Goal: Task Accomplishment & Management: Complete application form

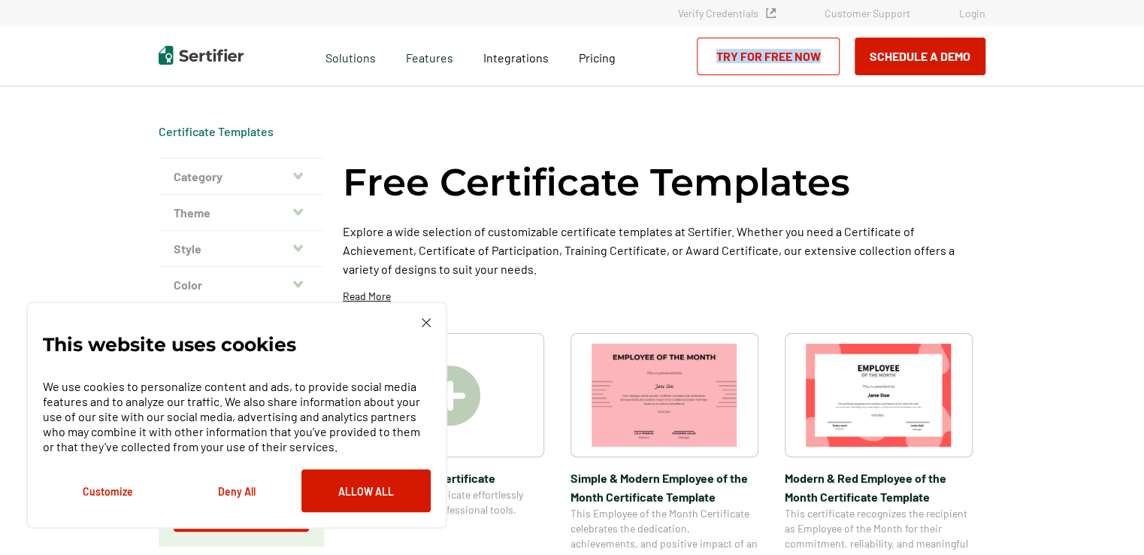
drag, startPoint x: 1142, startPoint y: 58, endPoint x: 1150, endPoint y: 89, distance: 31.9
click at [1143, 89] on html "Verify Credentials Customer Support Login Request A Demo Let us present you the…" at bounding box center [572, 277] width 1144 height 555
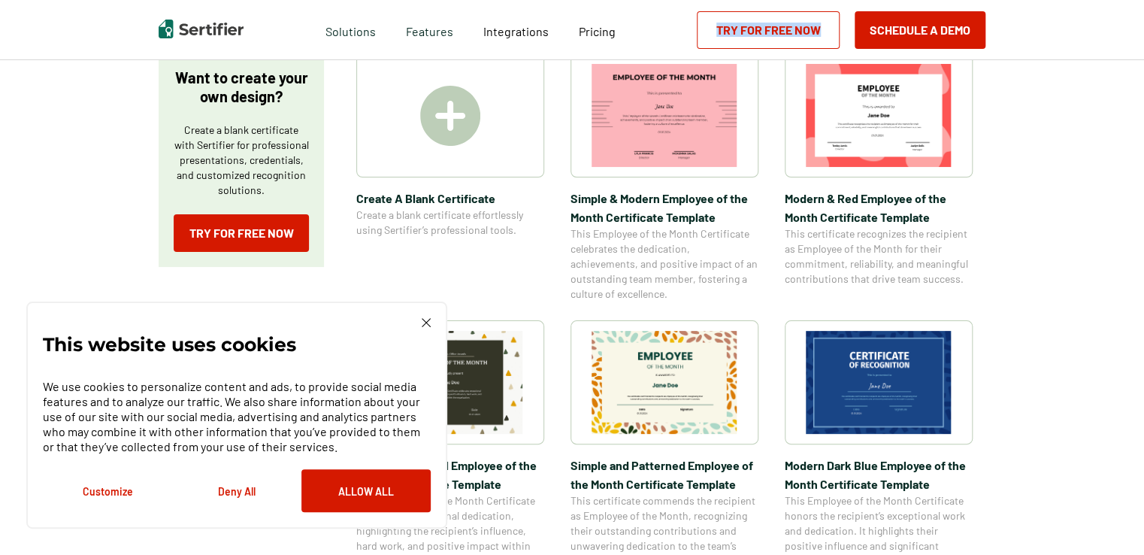
scroll to position [284, 0]
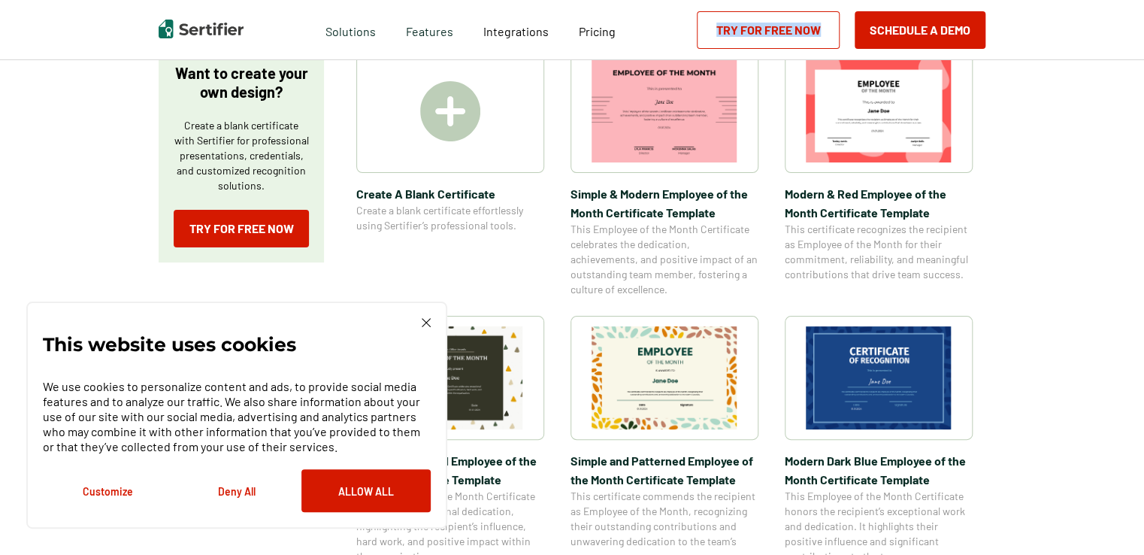
click at [426, 325] on img at bounding box center [426, 322] width 9 height 9
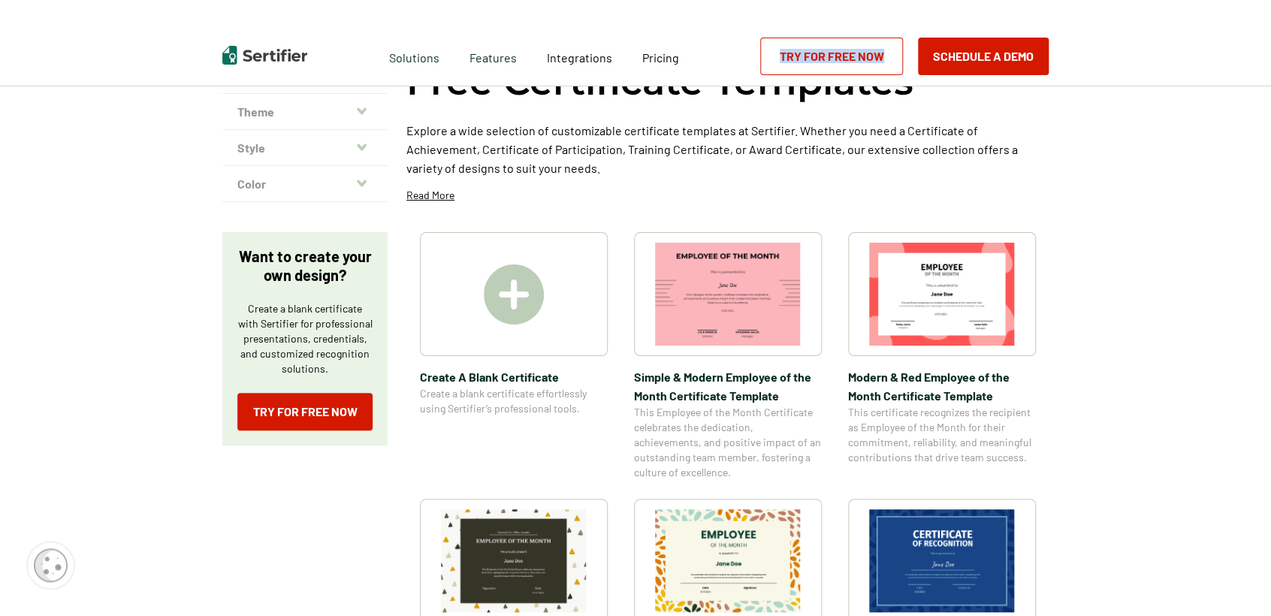
scroll to position [0, 0]
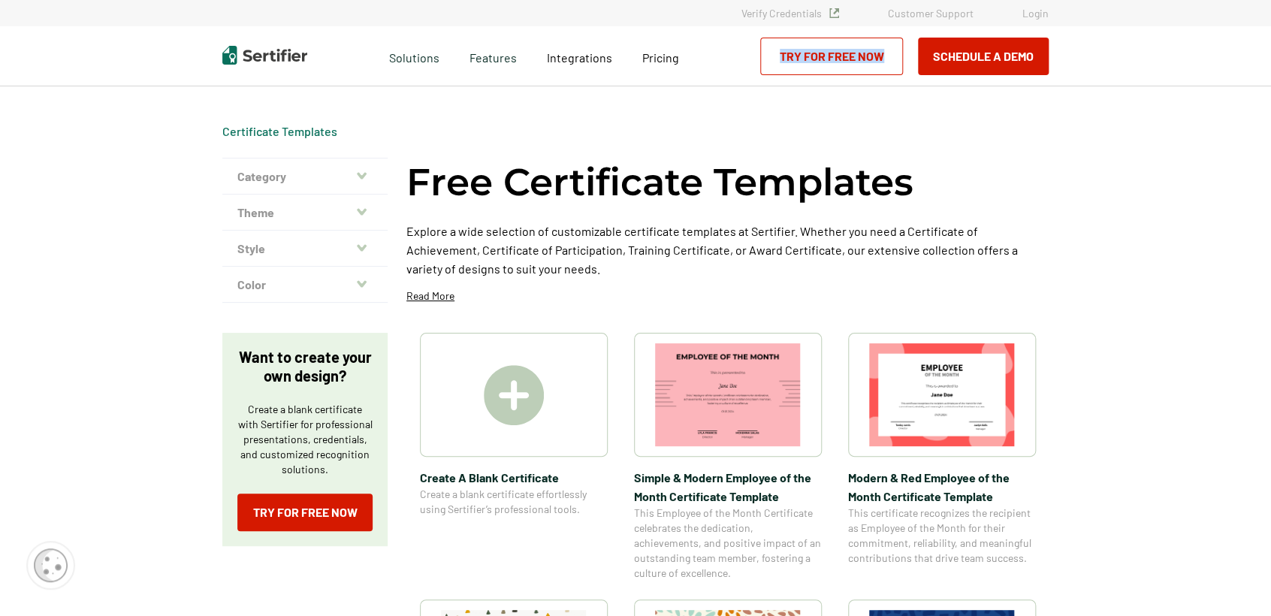
click at [365, 167] on button "Category" at bounding box center [304, 177] width 165 height 36
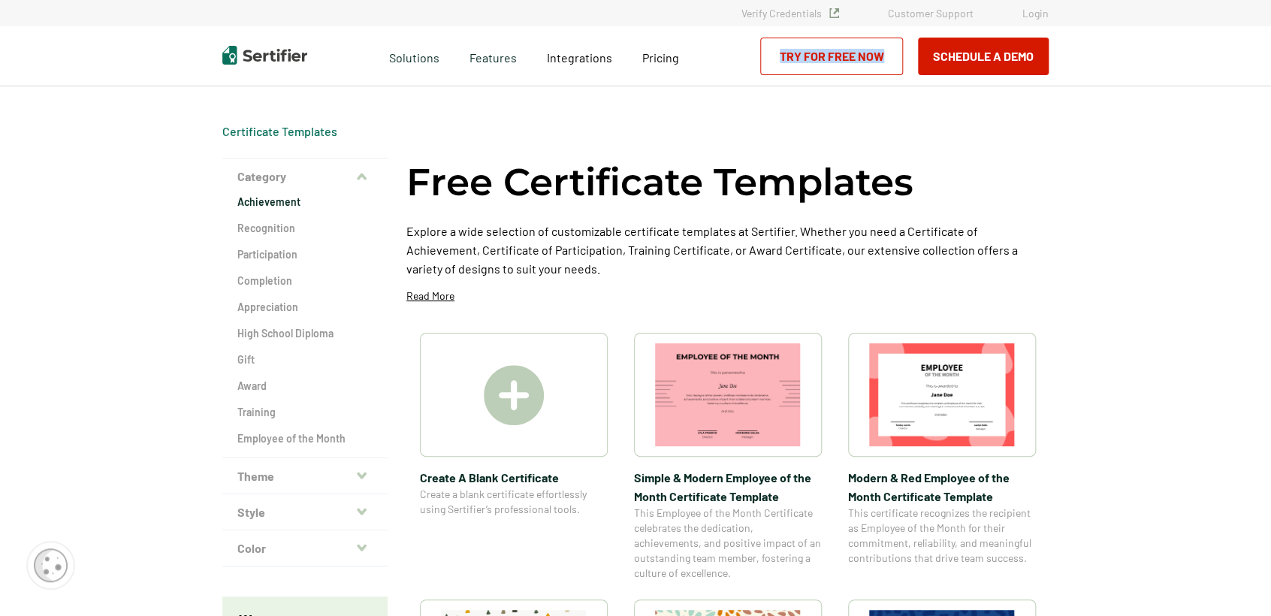
click at [268, 204] on h2 "Achievement" at bounding box center [304, 202] width 135 height 15
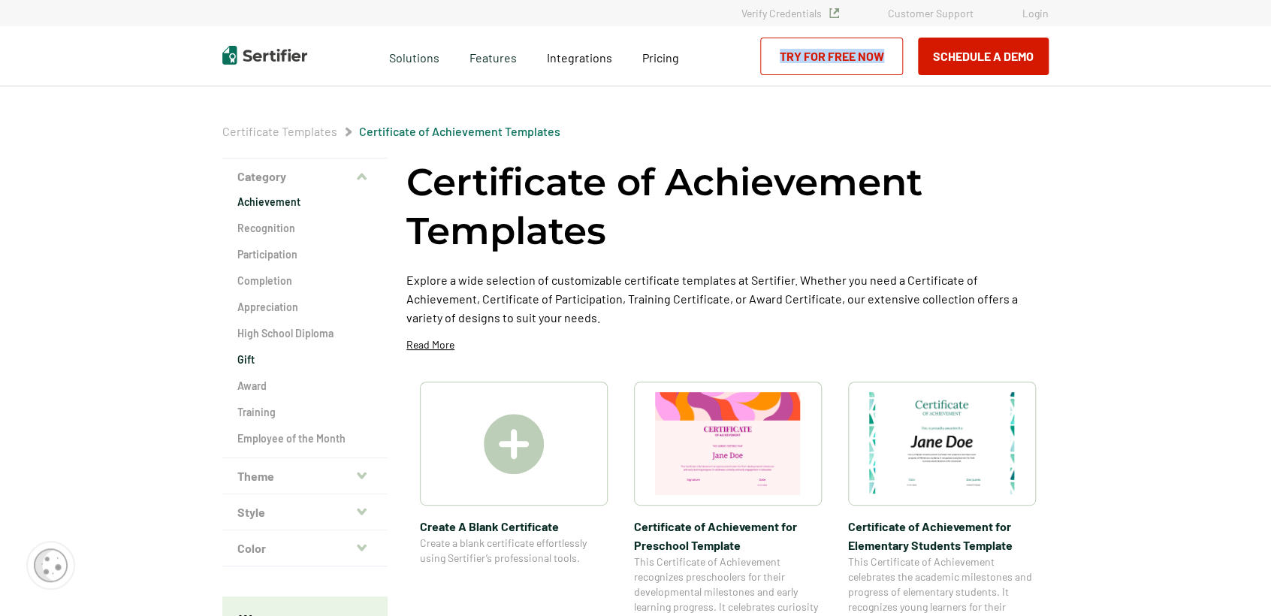
click at [245, 358] on h2 "Gift" at bounding box center [304, 359] width 135 height 15
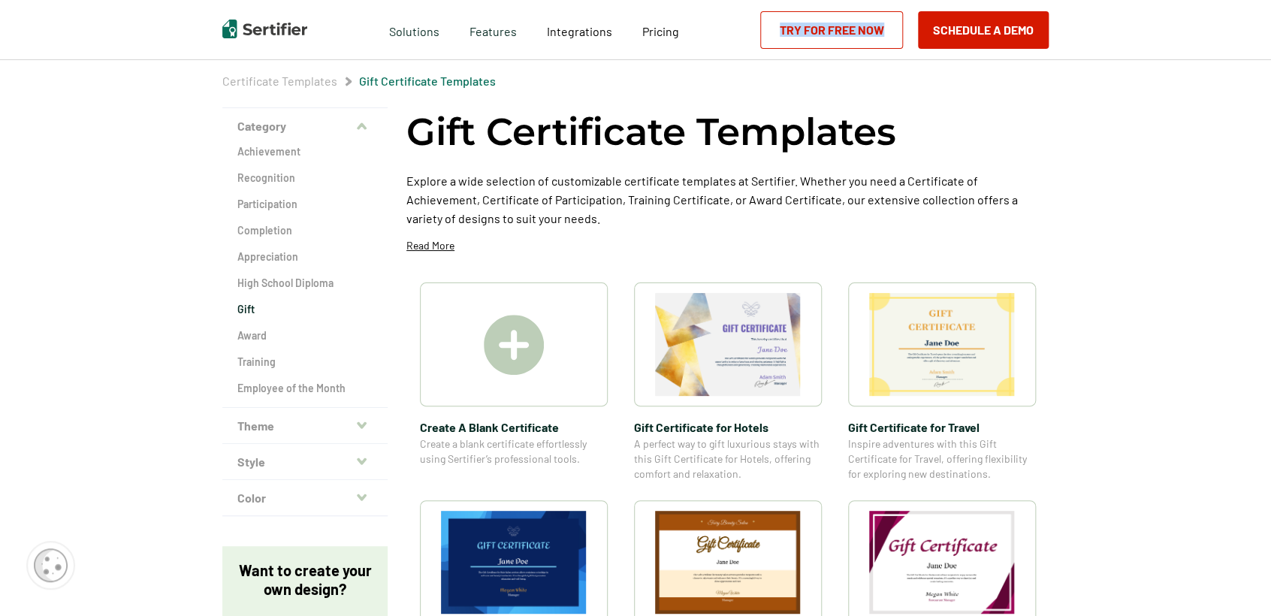
scroll to position [61, 0]
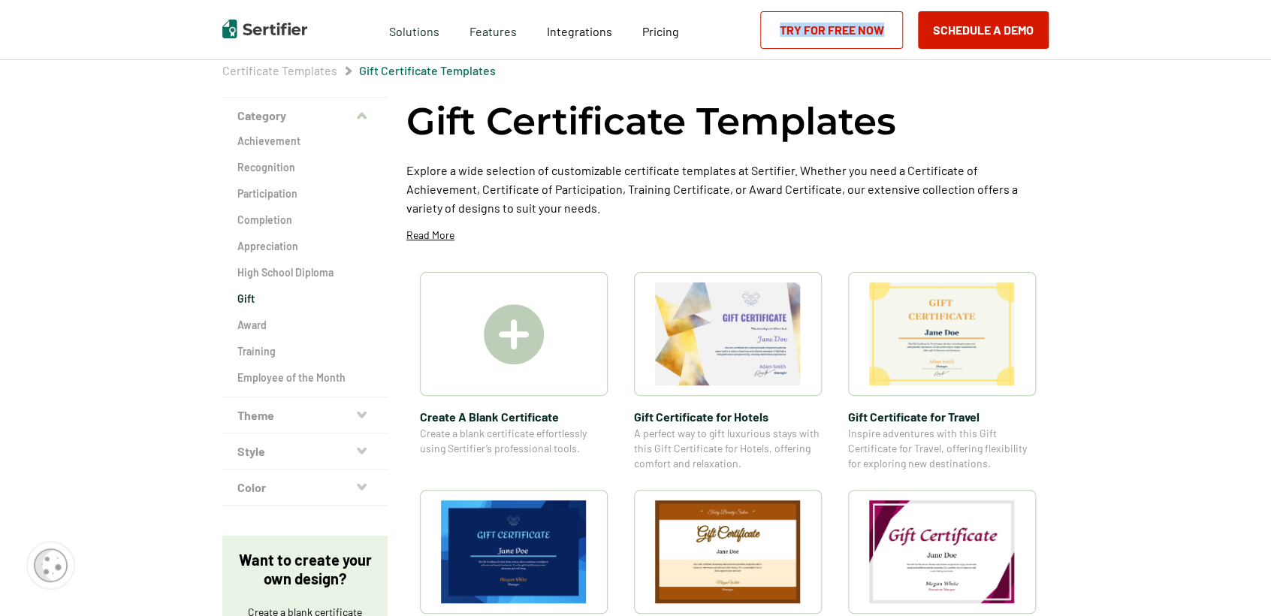
click at [362, 410] on icon "button" at bounding box center [362, 415] width 10 height 12
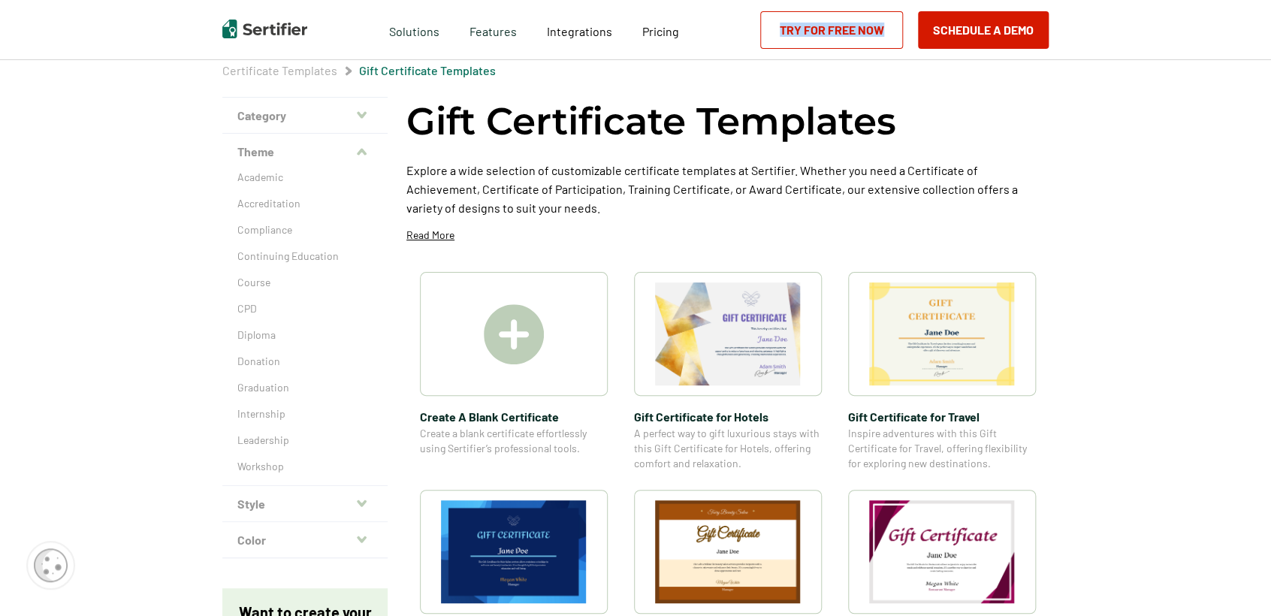
click at [362, 112] on icon "button" at bounding box center [362, 114] width 10 height 7
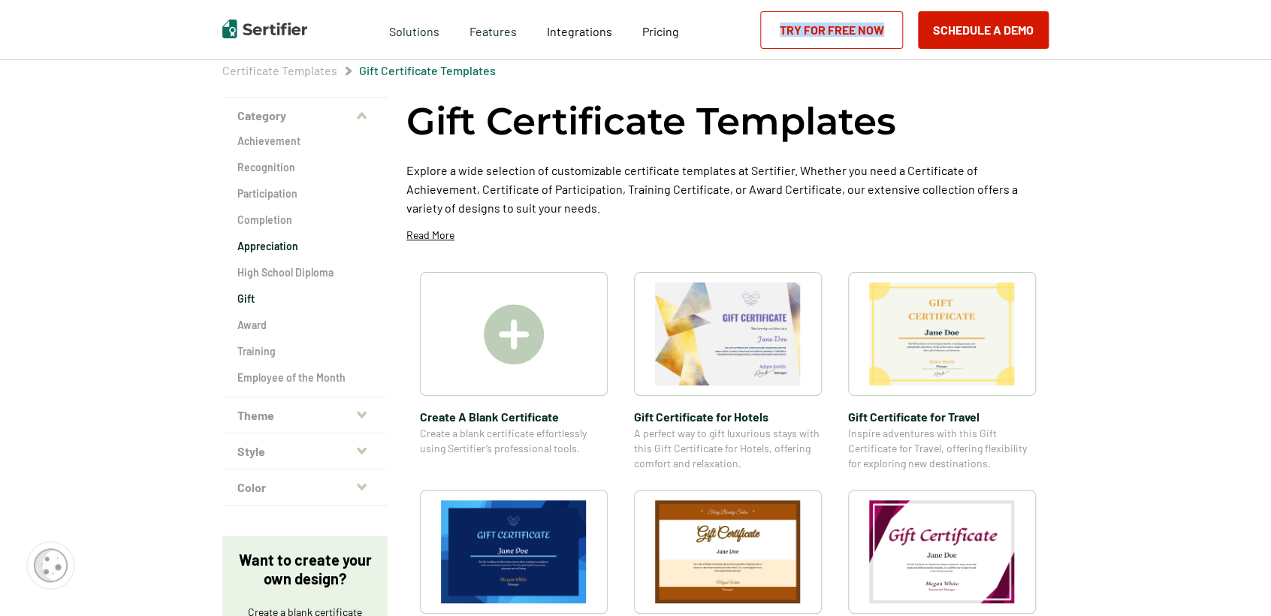
click at [263, 243] on h2 "Appreciation" at bounding box center [304, 246] width 135 height 15
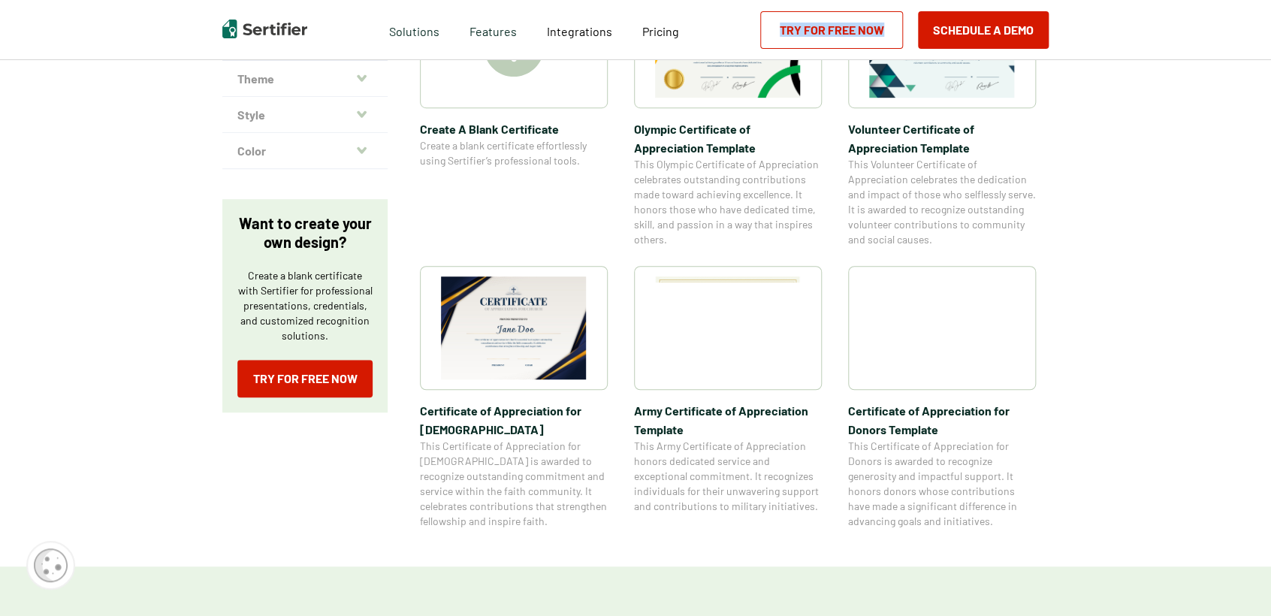
scroll to position [409, 0]
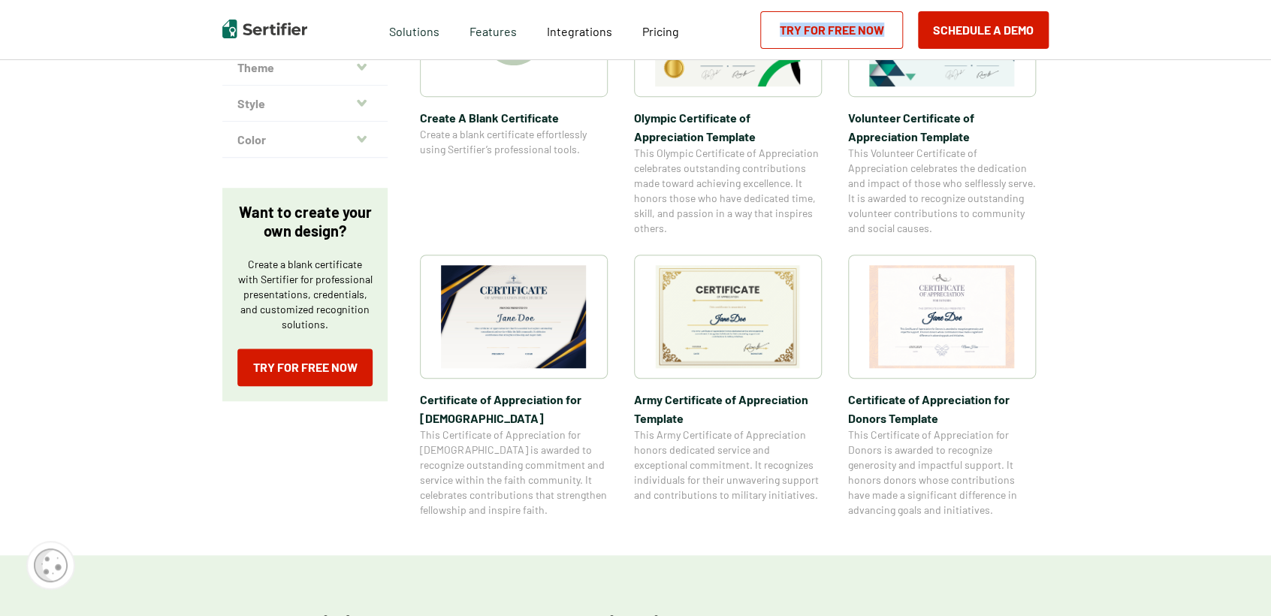
click at [493, 452] on span "This Certificate of Appreciation for Church is awarded to recognize outstanding…" at bounding box center [514, 473] width 188 height 90
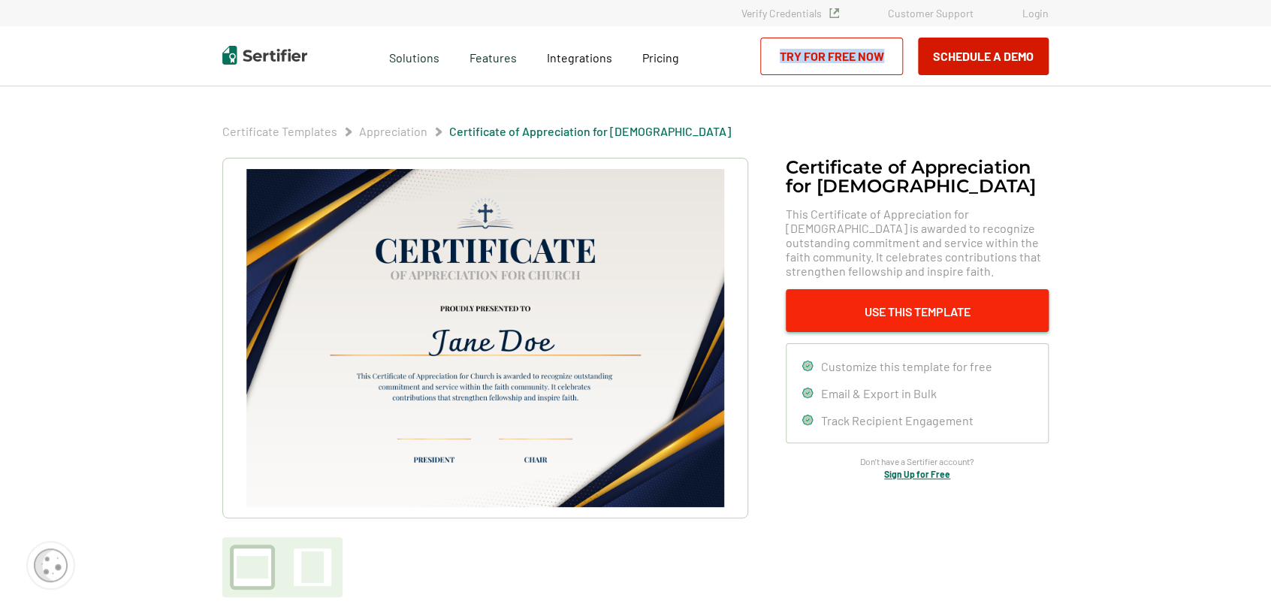
click at [824, 313] on button "Use This Template" at bounding box center [917, 310] width 263 height 43
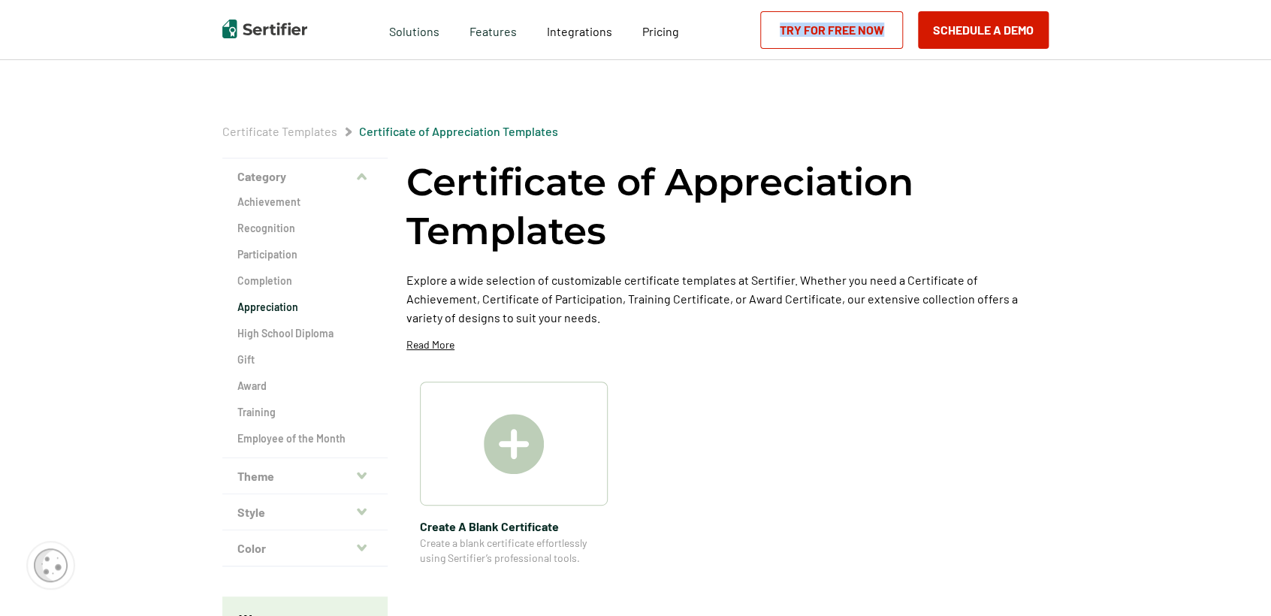
scroll to position [409, 0]
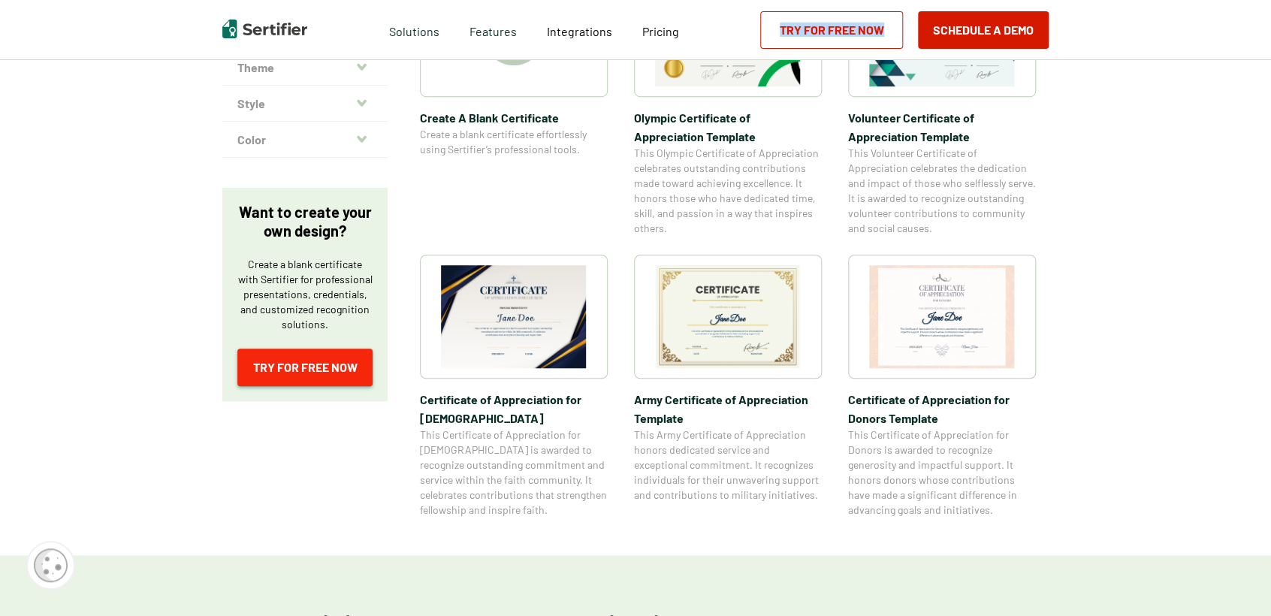
click at [292, 370] on link "Try for Free Now" at bounding box center [304, 368] width 135 height 38
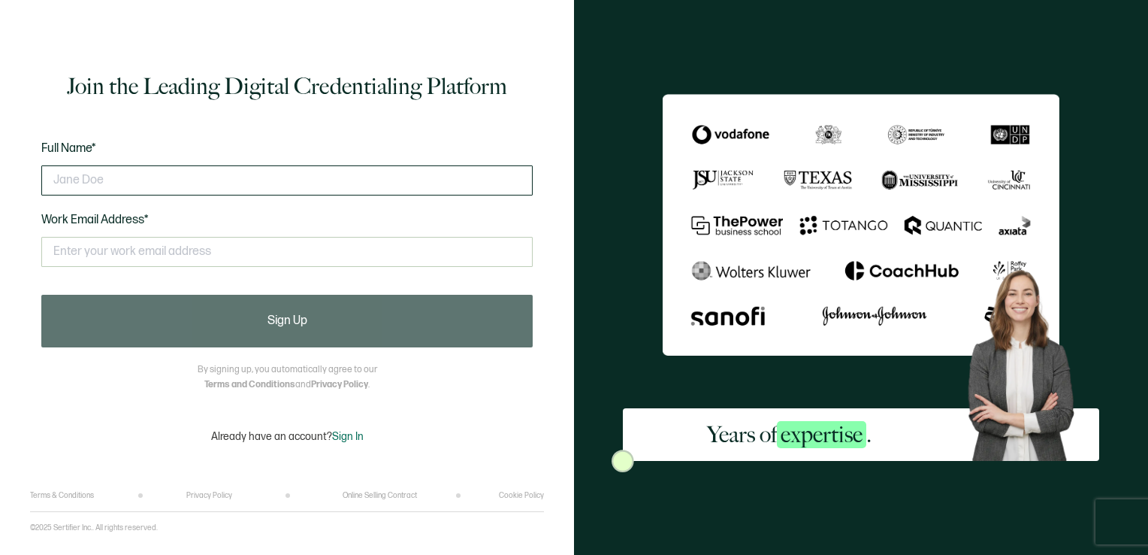
click at [86, 180] on input "text" at bounding box center [286, 180] width 491 height 30
type input "[PERSON_NAME]"
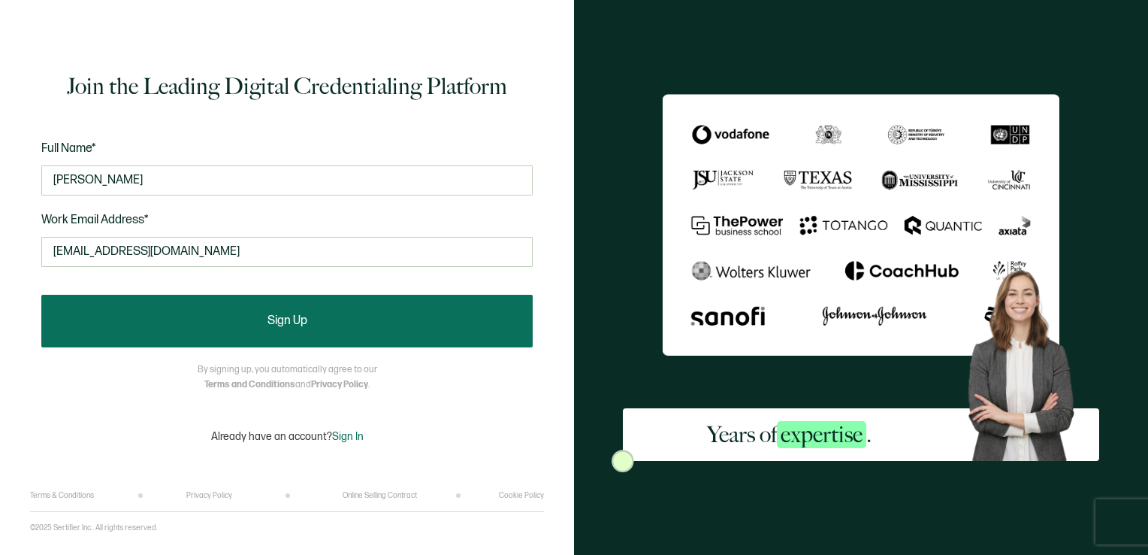
click at [170, 325] on button "Sign Up" at bounding box center [286, 321] width 491 height 53
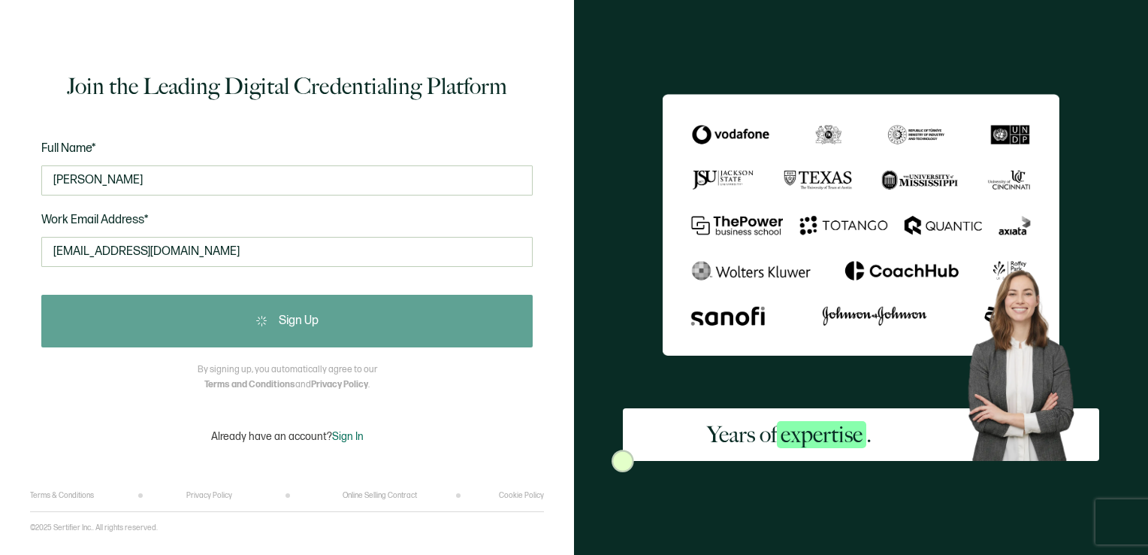
click at [170, 325] on div "Sign Up" at bounding box center [286, 321] width 491 height 53
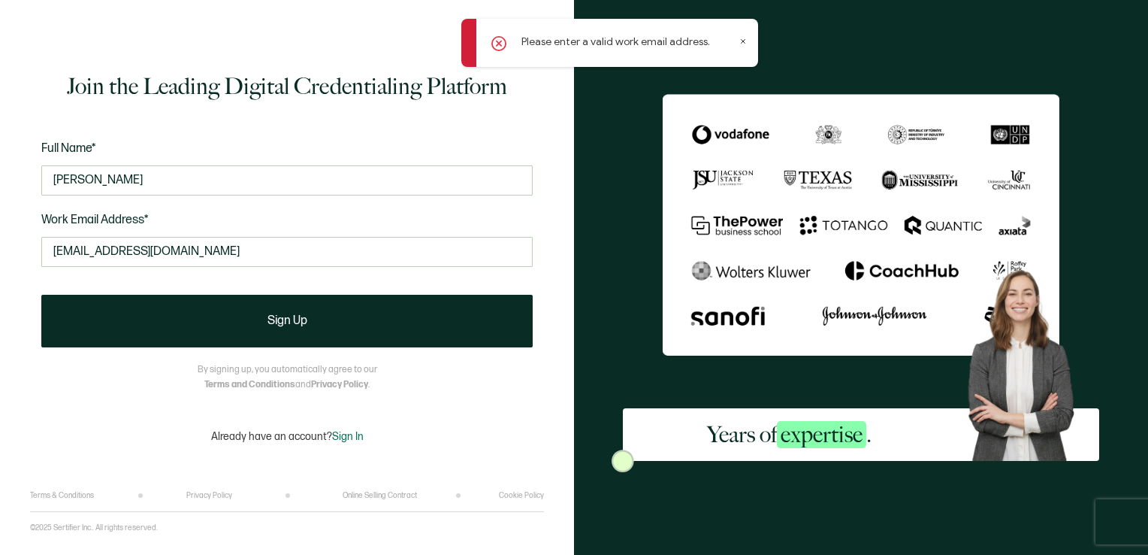
click at [742, 40] on icon at bounding box center [744, 42] width 4 height 4
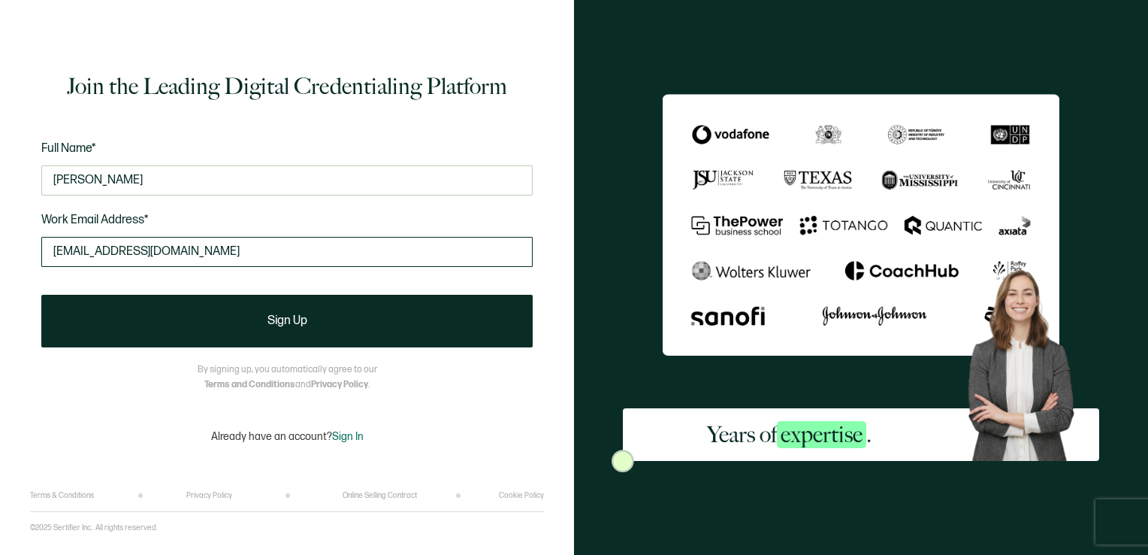
click at [201, 258] on input "[EMAIL_ADDRESS][DOMAIN_NAME]" at bounding box center [286, 252] width 491 height 30
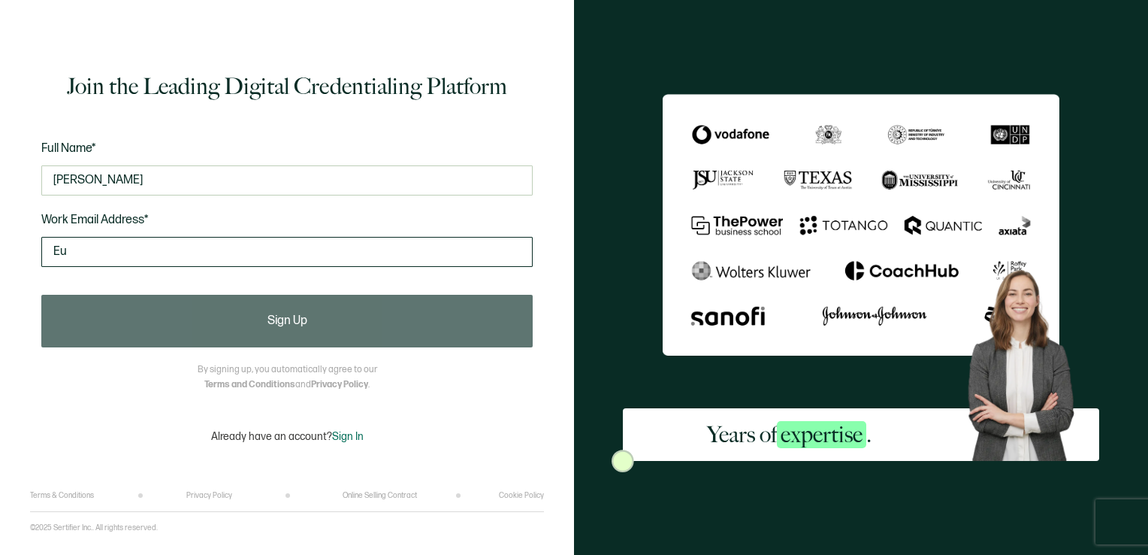
type input "E"
type input "[EMAIL_ADDRESS][DOMAIN_NAME]"
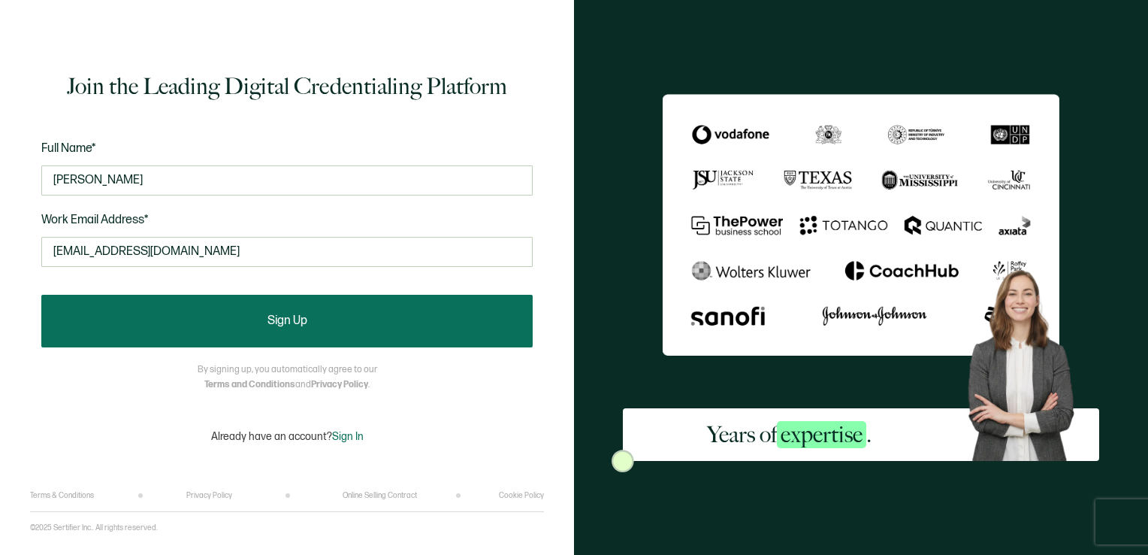
click at [129, 328] on button "Sign Up" at bounding box center [286, 321] width 491 height 53
